Goal: Information Seeking & Learning: Find contact information

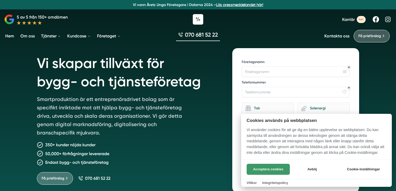
click at [271, 170] on button "Acceptera cookies" at bounding box center [267, 169] width 43 height 11
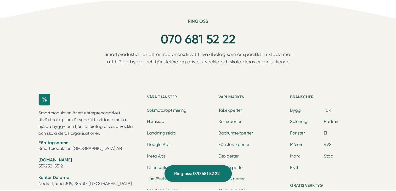
scroll to position [1646, 0]
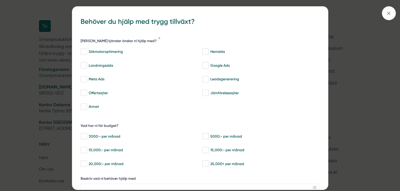
click at [386, 13] on icon at bounding box center [388, 13] width 6 height 6
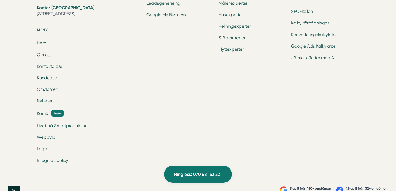
scroll to position [1775, 0]
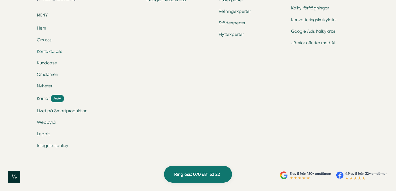
click at [49, 49] on link "Kontakta oss" at bounding box center [49, 51] width 25 height 5
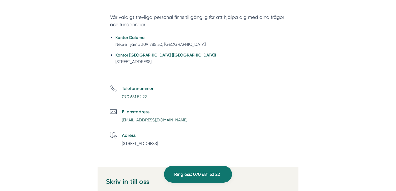
scroll to position [209, 0]
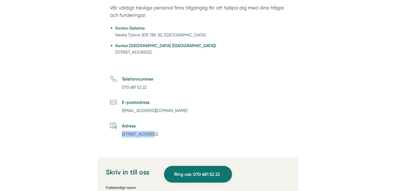
drag, startPoint x: 153, startPoint y: 133, endPoint x: 123, endPoint y: 136, distance: 29.6
click at [123, 136] on p "Mästargatan 5B, Borlänge, Sverige" at bounding box center [140, 134] width 36 height 7
copy p "Mästargatan 5B"
click at [158, 128] on h5 "Adress" at bounding box center [140, 125] width 36 height 7
drag, startPoint x: 173, startPoint y: 134, endPoint x: 123, endPoint y: 135, distance: 50.2
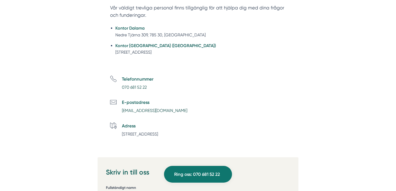
click at [123, 135] on p "Mästargatan 5B, Borlänge, Sverige" at bounding box center [140, 134] width 36 height 7
copy p "Mästargatan 5B, Borlänge,"
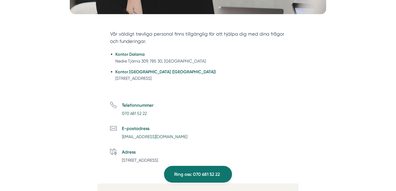
drag, startPoint x: 116, startPoint y: 52, endPoint x: 195, endPoint y: 157, distance: 131.4
click at [195, 157] on div "Vår väldigt trevliga personal finns tillgänglig för att hjälpa dig med dina frå…" at bounding box center [197, 187] width 383 height 331
copy div "Kontor Dalarna Nedre Tjärna 309, 785 30, Gagnef Kontor Stockholm (NYHET) Tellus…"
click at [208, 108] on li "Telefonnummer 070 681 52 22" at bounding box center [204, 109] width 188 height 15
drag, startPoint x: 150, startPoint y: 113, endPoint x: 122, endPoint y: 115, distance: 28.6
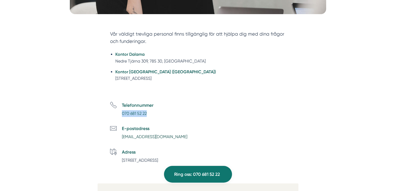
click at [122, 115] on p "070 681 52 22" at bounding box center [138, 113] width 32 height 7
copy link "070 681 52 22"
